Goal: Find specific page/section: Find specific page/section

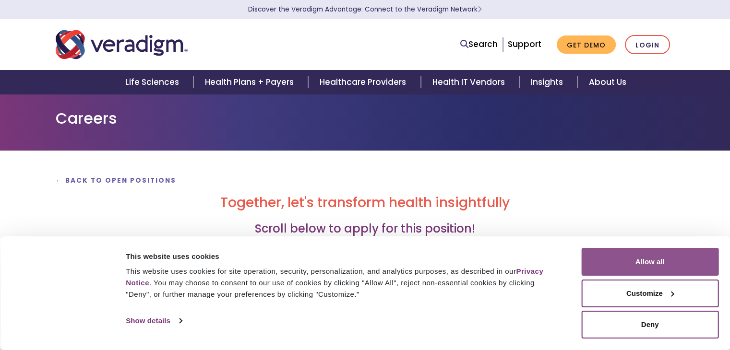
click at [607, 266] on button "Allow all" at bounding box center [649, 262] width 137 height 28
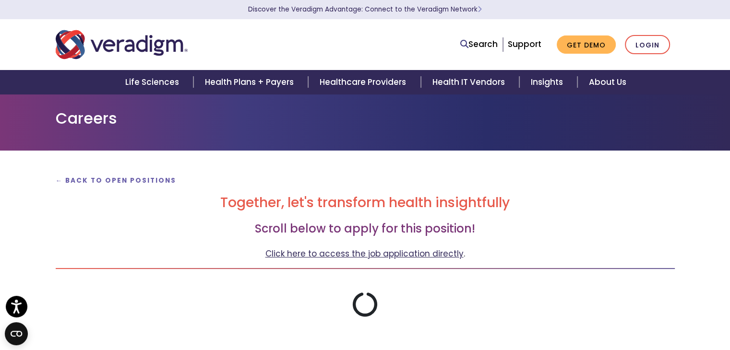
click at [363, 254] on link "Click here to access the job application directly" at bounding box center [364, 254] width 198 height 12
click at [128, 179] on strong "← Back to Open Positions" at bounding box center [116, 180] width 121 height 9
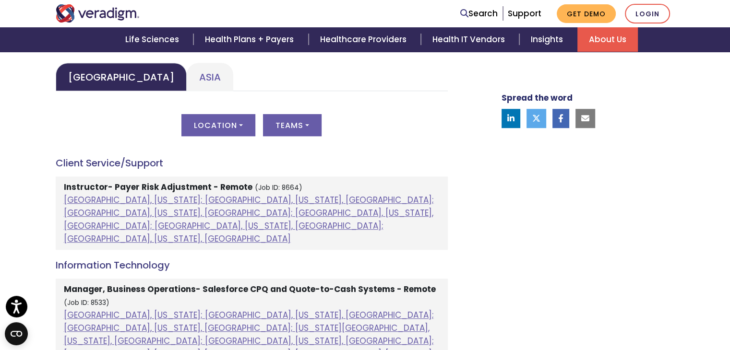
scroll to position [473, 0]
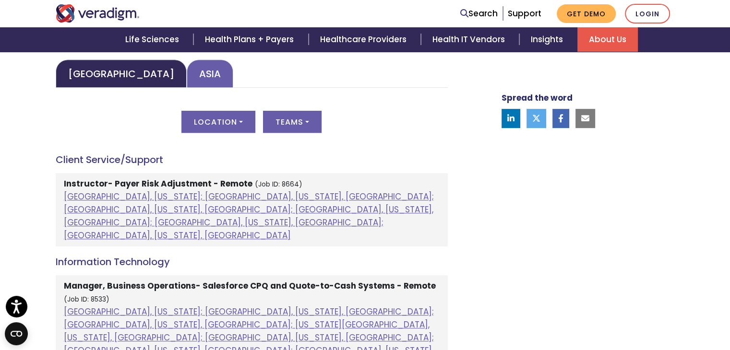
click at [187, 73] on link "Asia" at bounding box center [210, 73] width 47 height 28
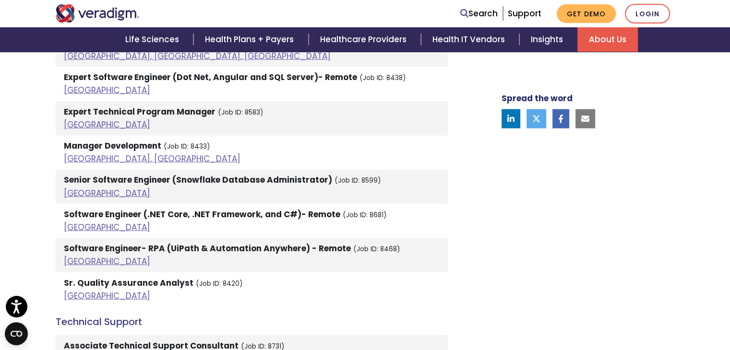
scroll to position [2055, 0]
click at [77, 290] on link "[GEOGRAPHIC_DATA]" at bounding box center [107, 296] width 86 height 12
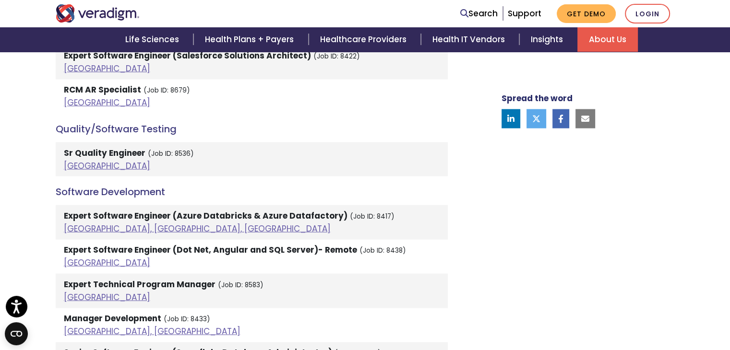
scroll to position [1829, 0]
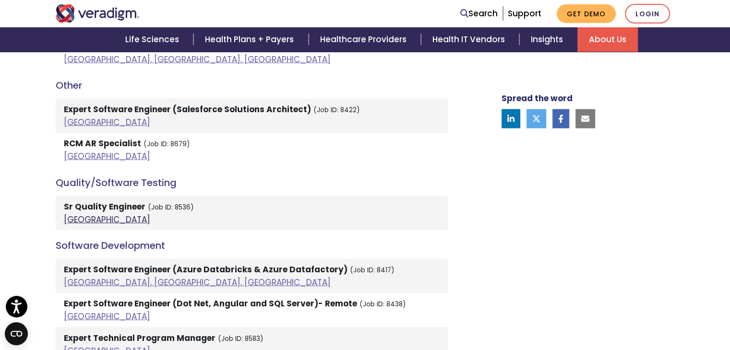
click at [75, 214] on link "[GEOGRAPHIC_DATA]" at bounding box center [107, 220] width 86 height 12
